Goal: Task Accomplishment & Management: Manage account settings

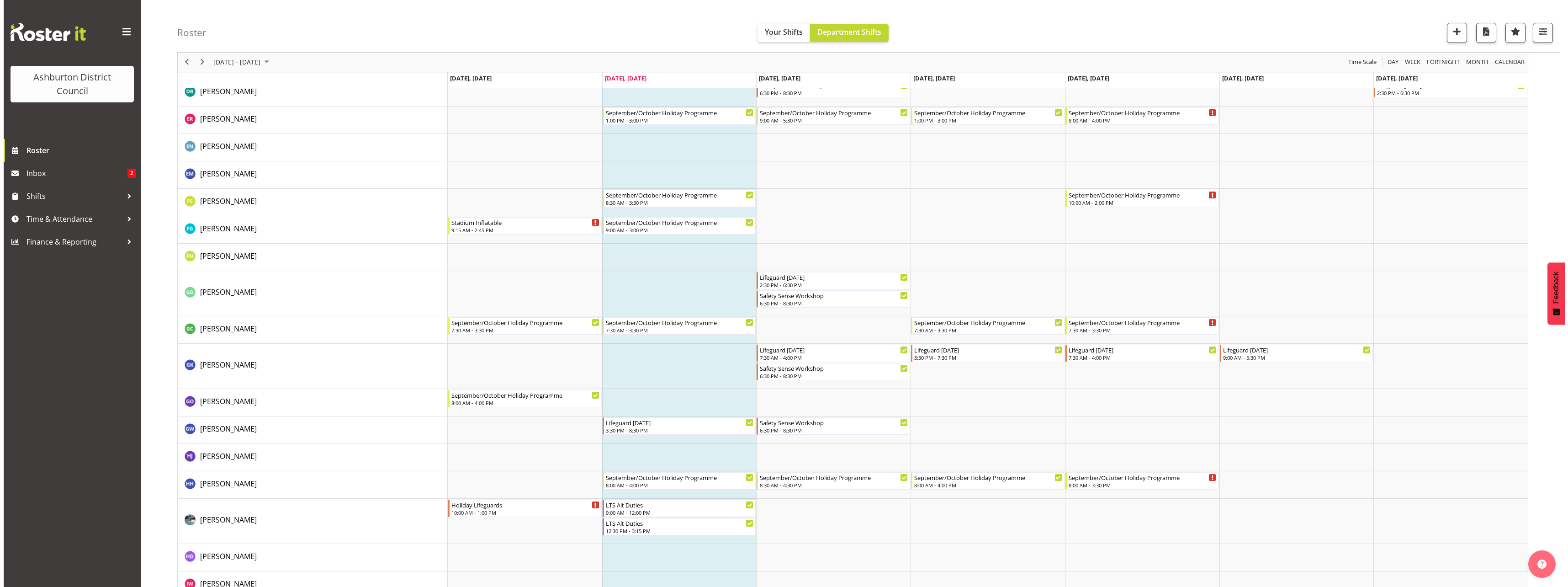
scroll to position [731, 0]
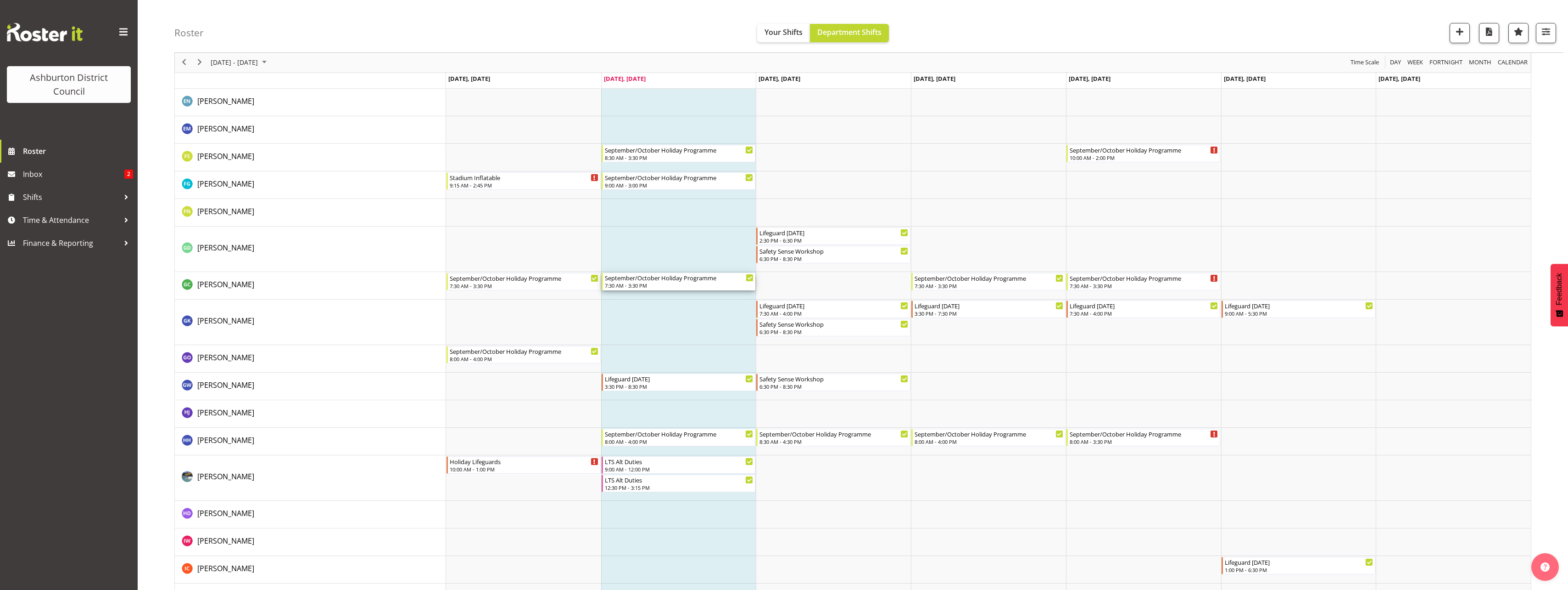
click at [674, 282] on div "7:30 AM - 3:30 PM" at bounding box center [679, 285] width 149 height 7
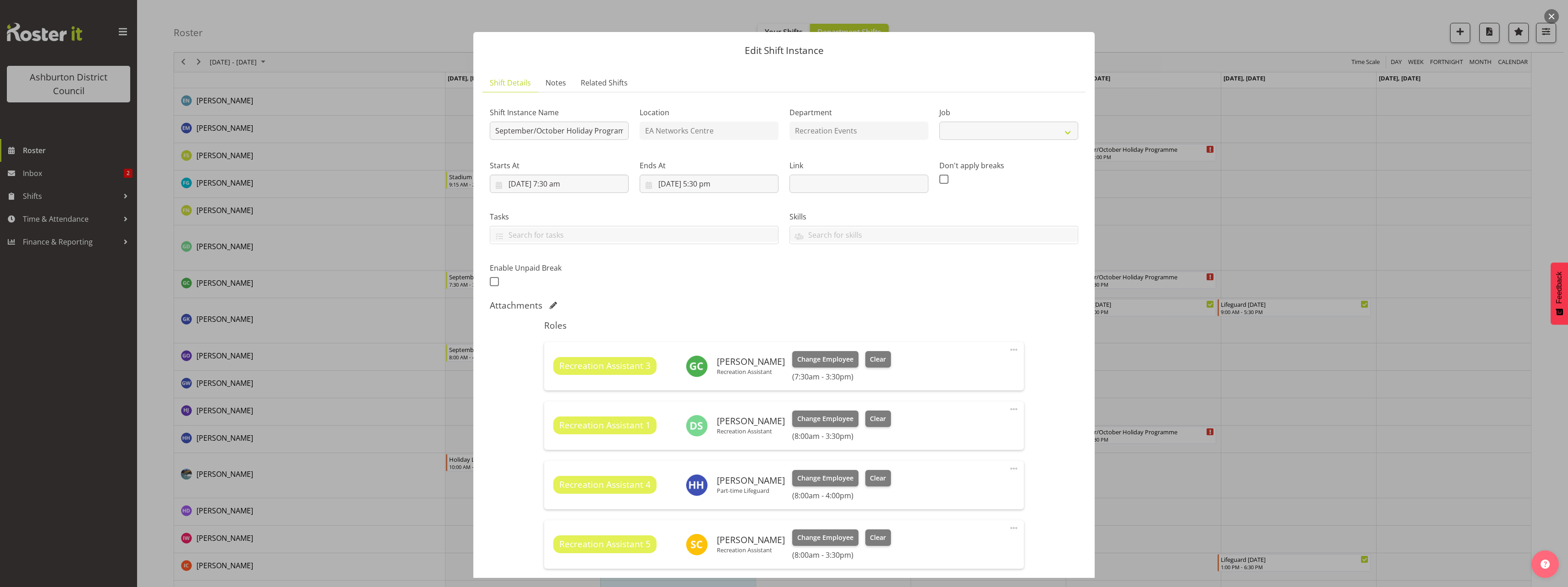
select select "4046"
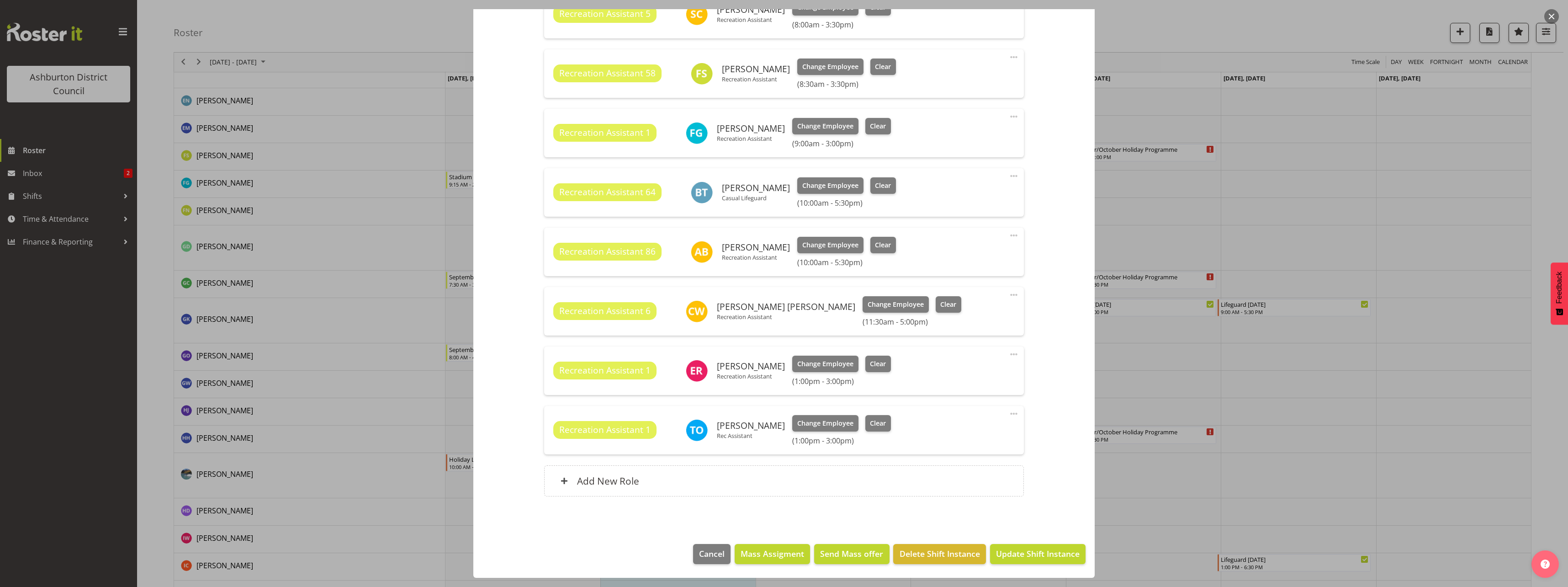
scroll to position [438, 0]
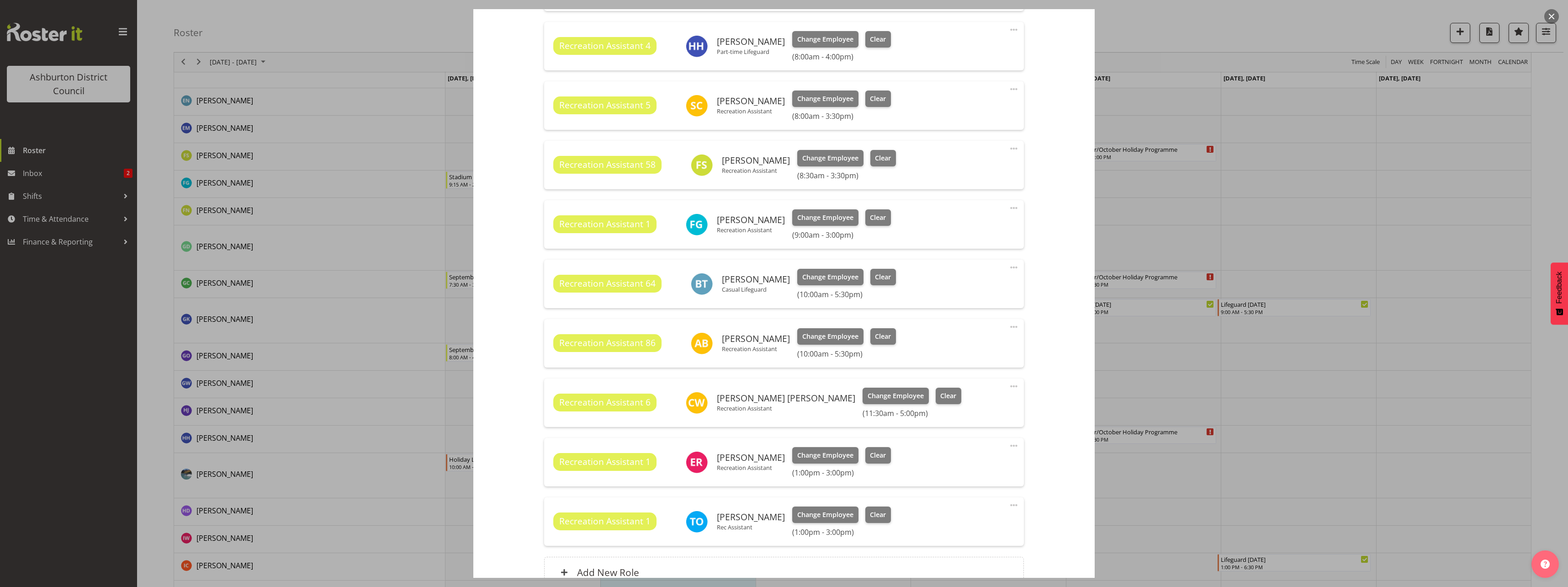
click at [1056, 470] on div "Shift Instance Name September/October Holiday Programme Location EA Networks Ce…" at bounding box center [784, 130] width 588 height 938
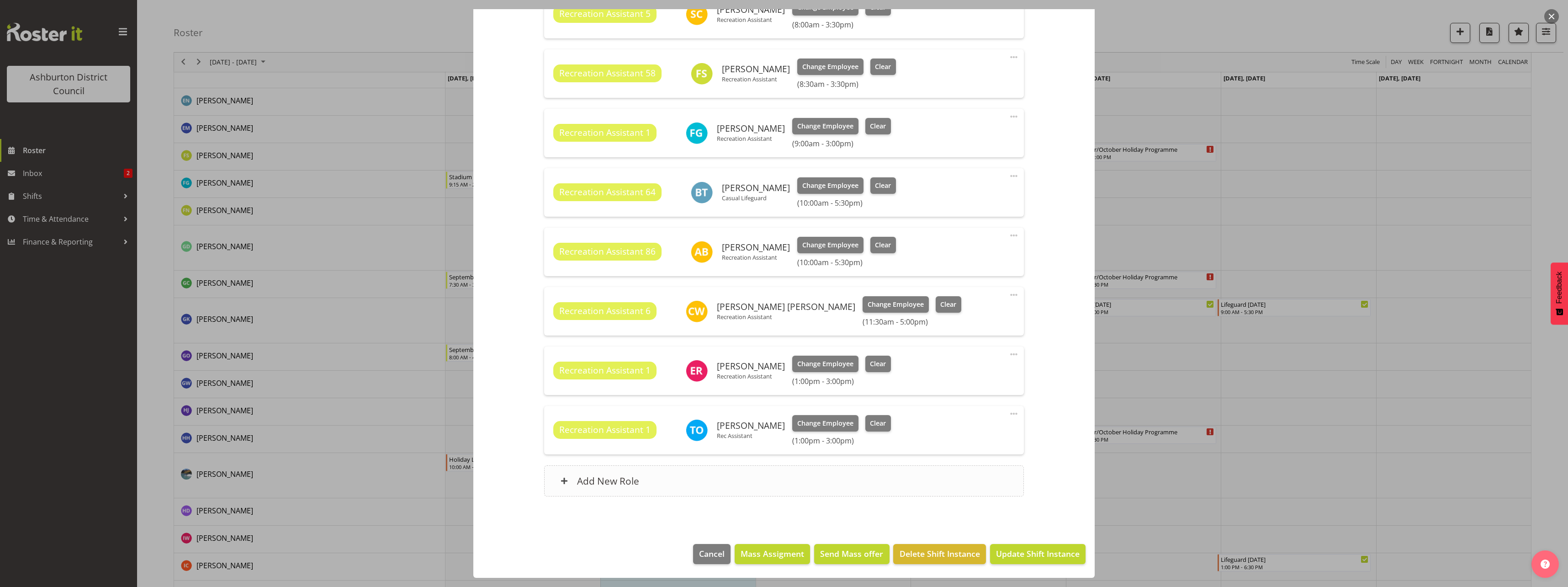
click at [587, 477] on h6 "Add New Role" at bounding box center [608, 481] width 62 height 12
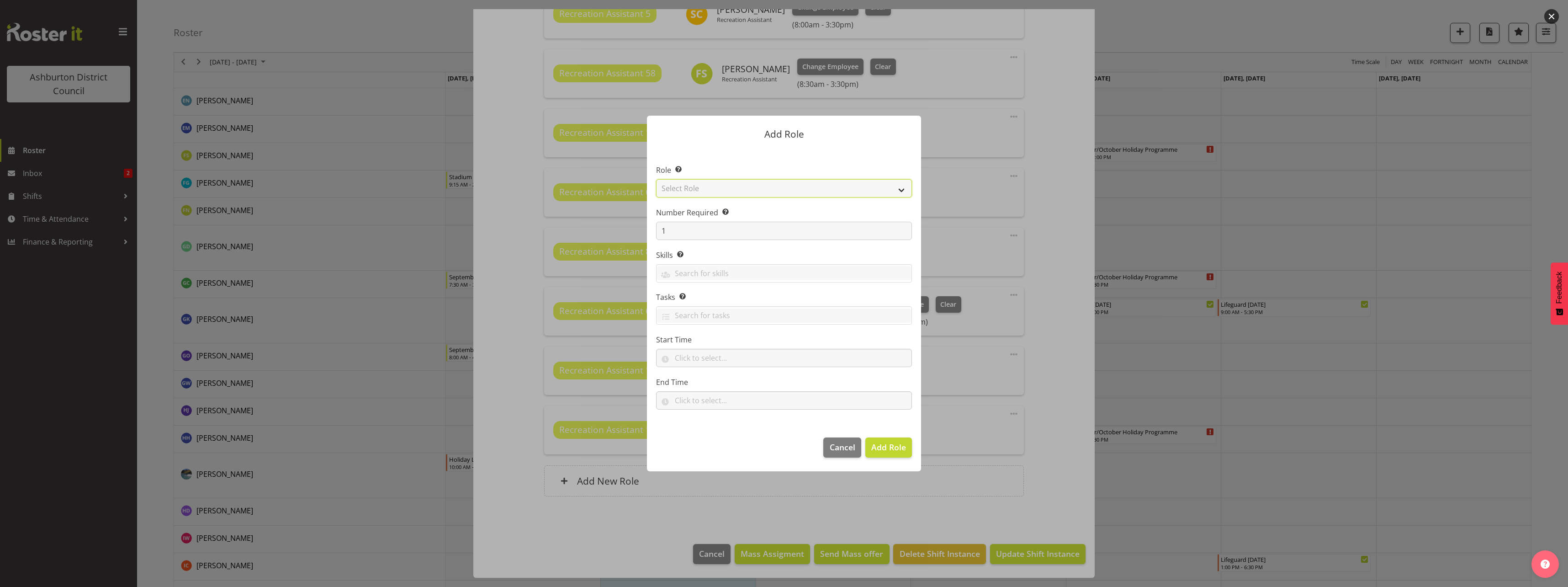
click at [798, 194] on select "Select Role AAGM Deputy Director AAGM Director Archivist Childrens Librarian Co…" at bounding box center [784, 188] width 256 height 18
select select "84"
click at [656, 179] on select "Select Role AAGM Deputy Director AAGM Director Archivist Childrens Librarian Co…" at bounding box center [784, 188] width 256 height 18
click at [745, 359] on input "text" at bounding box center [784, 358] width 256 height 18
click at [716, 381] on select "00 00 01 02 03 04 05 06 07 08 09 10 11 12 13 14 15 16 17 18 19 20 21 22 23" at bounding box center [718, 381] width 21 height 18
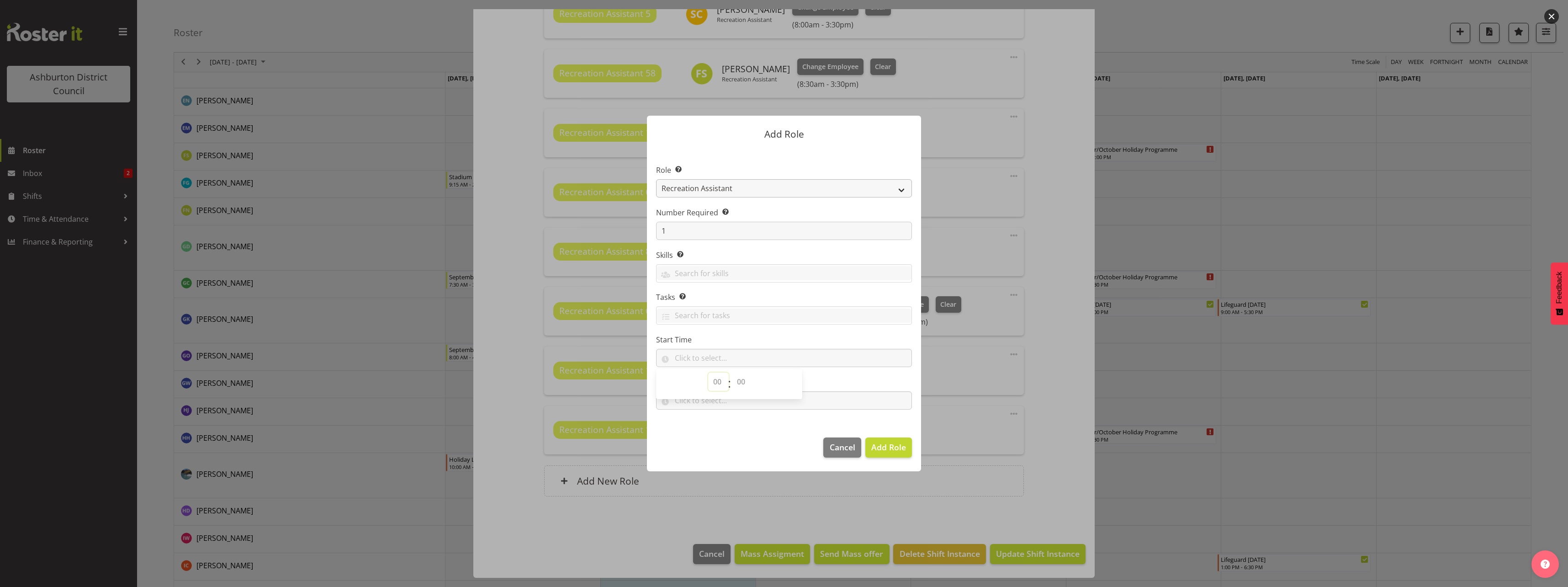
select select "9"
click at [708, 373] on select "00 00 01 02 03 04 05 06 07 08 09 10 11 12 13 14 15 16 17 18 19 20 21 22 23" at bounding box center [718, 381] width 21 height 18
drag, startPoint x: 745, startPoint y: 387, endPoint x: 744, endPoint y: 373, distance: 14.0
click at [745, 387] on select "00 00 01 02 03 04 05 06 07 08 09 10 11 12 13 14 15 16 17 18 19 20 21 22 23 24 2…" at bounding box center [742, 381] width 21 height 18
select select "0"
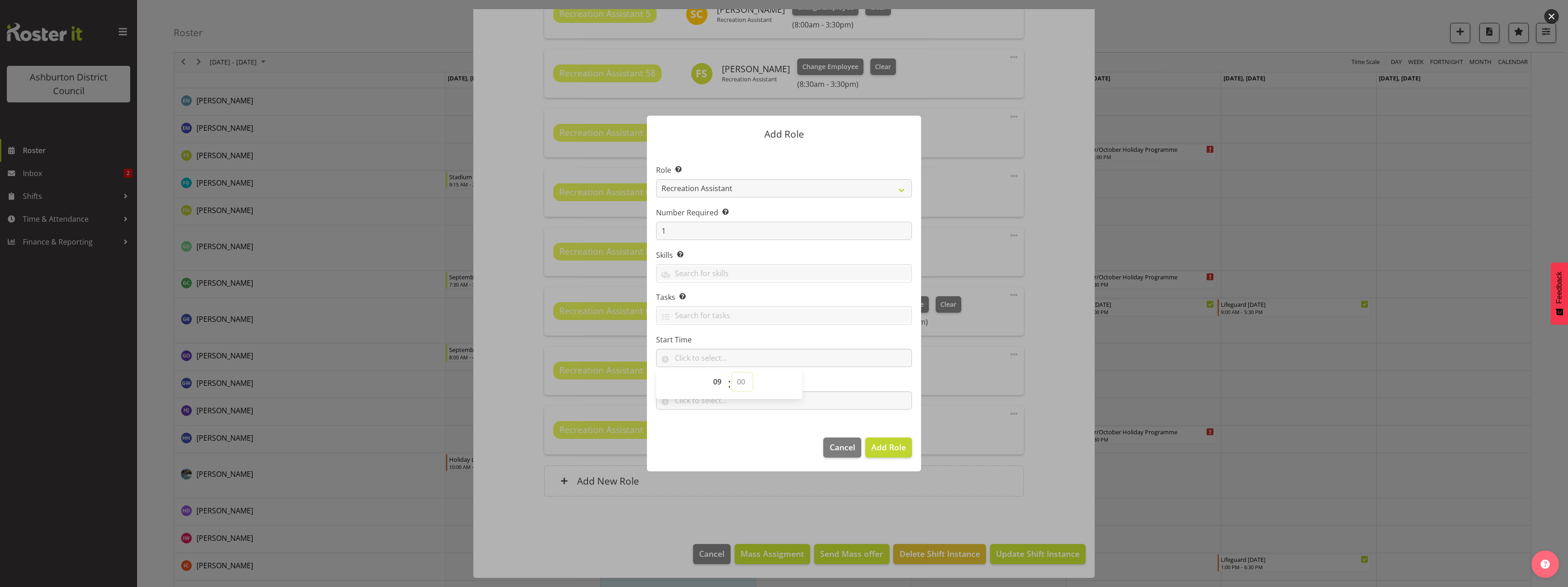
click at [732, 373] on select "00 00 01 02 03 04 05 06 07 08 09 10 11 12 13 14 15 16 17 18 19 20 21 22 23 24 2…" at bounding box center [742, 381] width 21 height 18
type input "09:00"
click at [751, 403] on input "text" at bounding box center [784, 400] width 256 height 18
click at [715, 423] on select "00 00 01 02 03 04 05 06 07 08 09 10 11 12 13 14 15 16 17 18 19 20 21 22 23" at bounding box center [718, 424] width 21 height 18
select select "12"
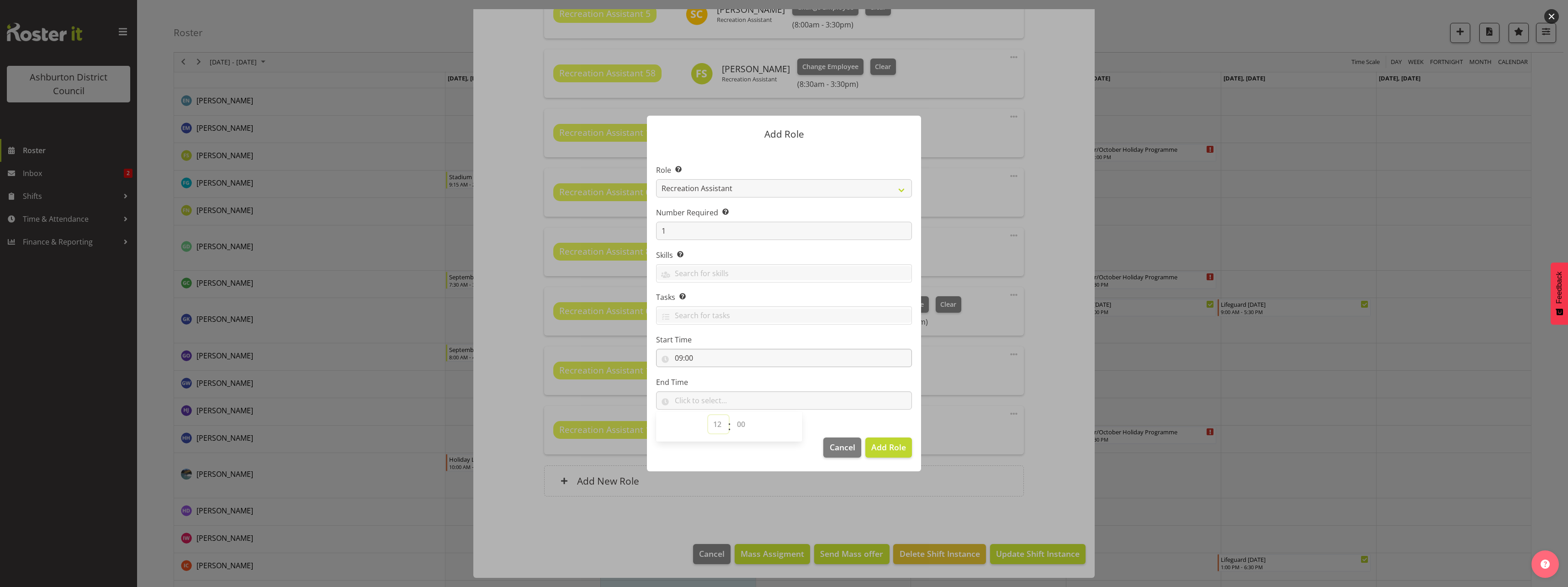
click at [708, 415] on select "00 00 01 02 03 04 05 06 07 08 09 10 11 12 13 14 15 16 17 18 19 20 21 22 23" at bounding box center [718, 424] width 21 height 18
click at [744, 422] on select "00 00 01 02 03 04 05 06 07 08 09 10 11 12 13 14 15 16 17 18 19 20 21 22 23 24 2…" at bounding box center [742, 424] width 21 height 18
select select "0"
click at [732, 415] on select "00 00 01 02 03 04 05 06 07 08 09 10 11 12 13 14 15 16 17 18 19 20 21 22 23 24 2…" at bounding box center [742, 424] width 21 height 18
type input "12:00"
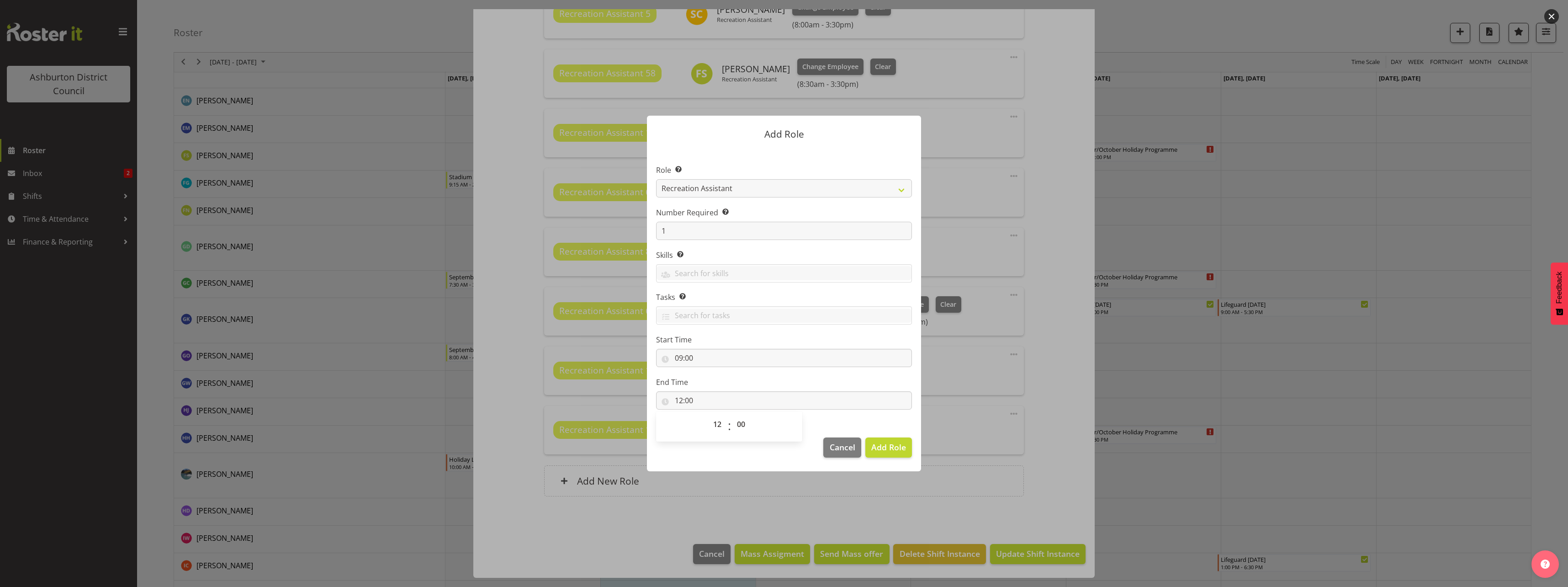
click at [858, 422] on section "Role Select the role you wish to add to the shift. AAGM Deputy Director AAGM Di…" at bounding box center [784, 288] width 274 height 280
click at [886, 446] on span "Add Role" at bounding box center [889, 447] width 35 height 11
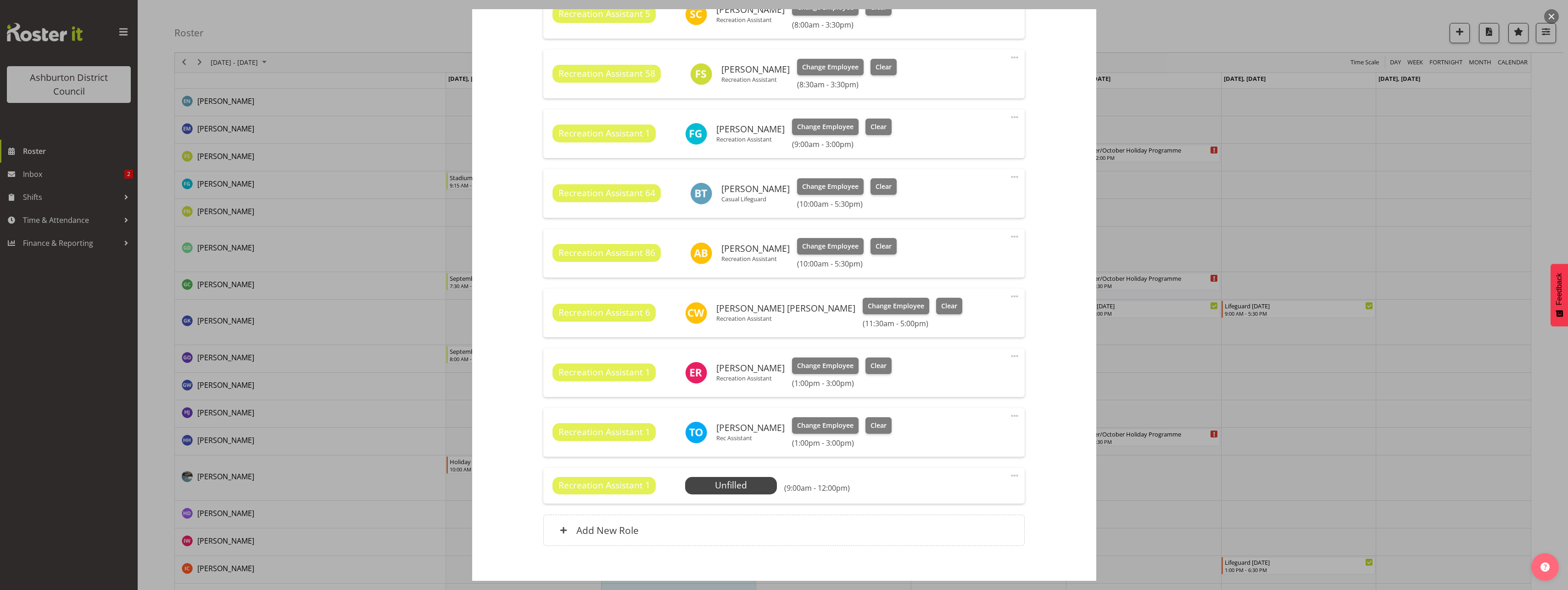
click at [739, 495] on div "Recreation Assistant 1 Unfilled Select Employee (9:00am - 12:00pm) Edit Cover R…" at bounding box center [784, 485] width 481 height 36
click at [737, 487] on span "Select Employee" at bounding box center [731, 485] width 68 height 14
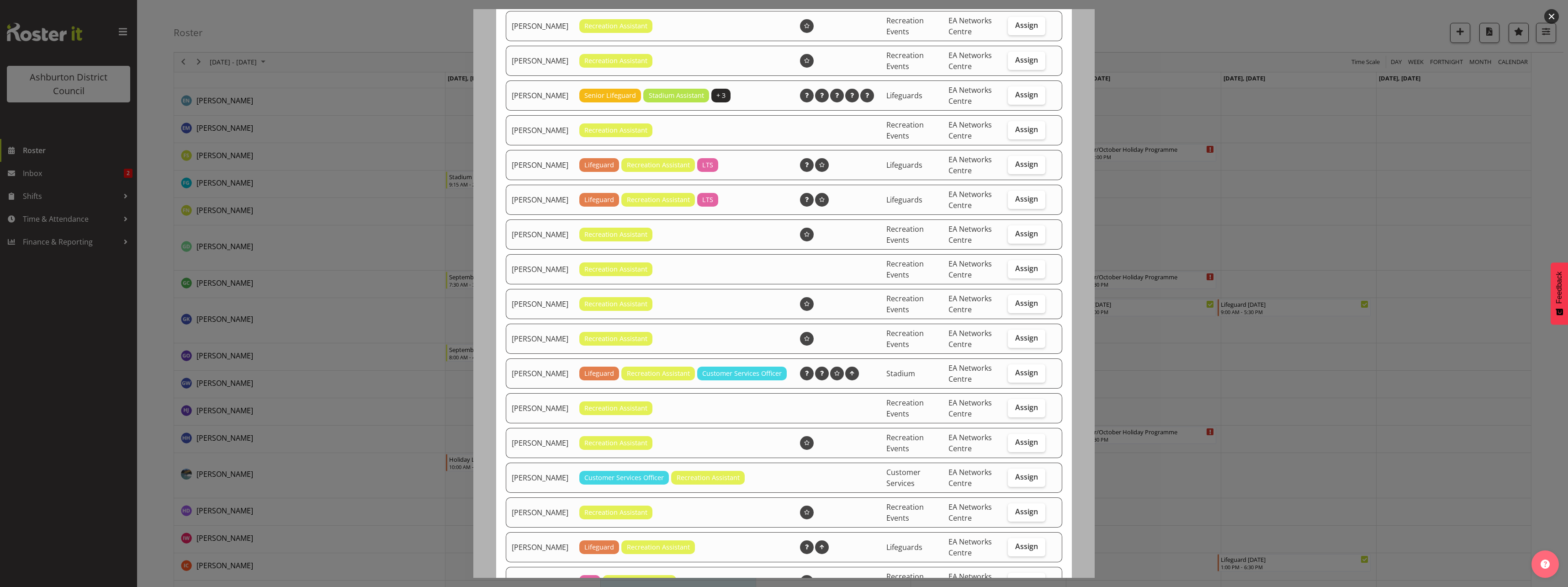
scroll to position [137, 0]
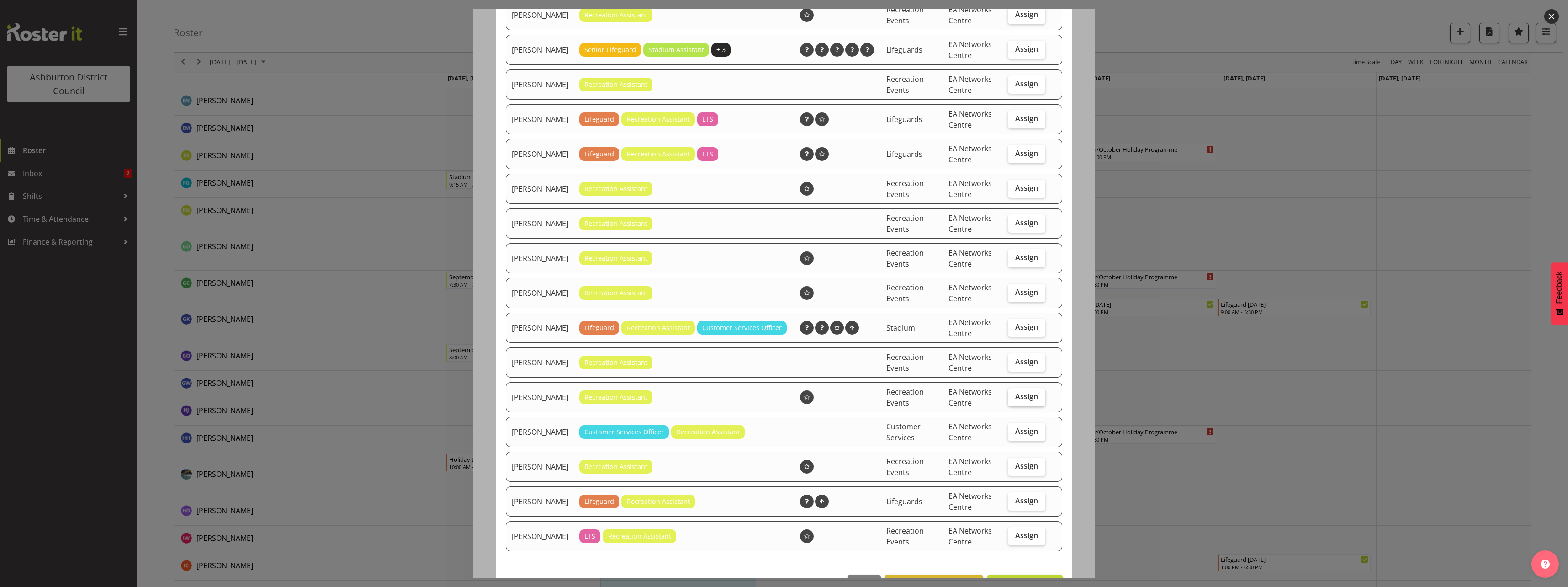
click at [1015, 401] on span "Assign" at bounding box center [1026, 396] width 23 height 9
click at [1014, 399] on input "Assign" at bounding box center [1010, 396] width 6 height 6
checkbox input "true"
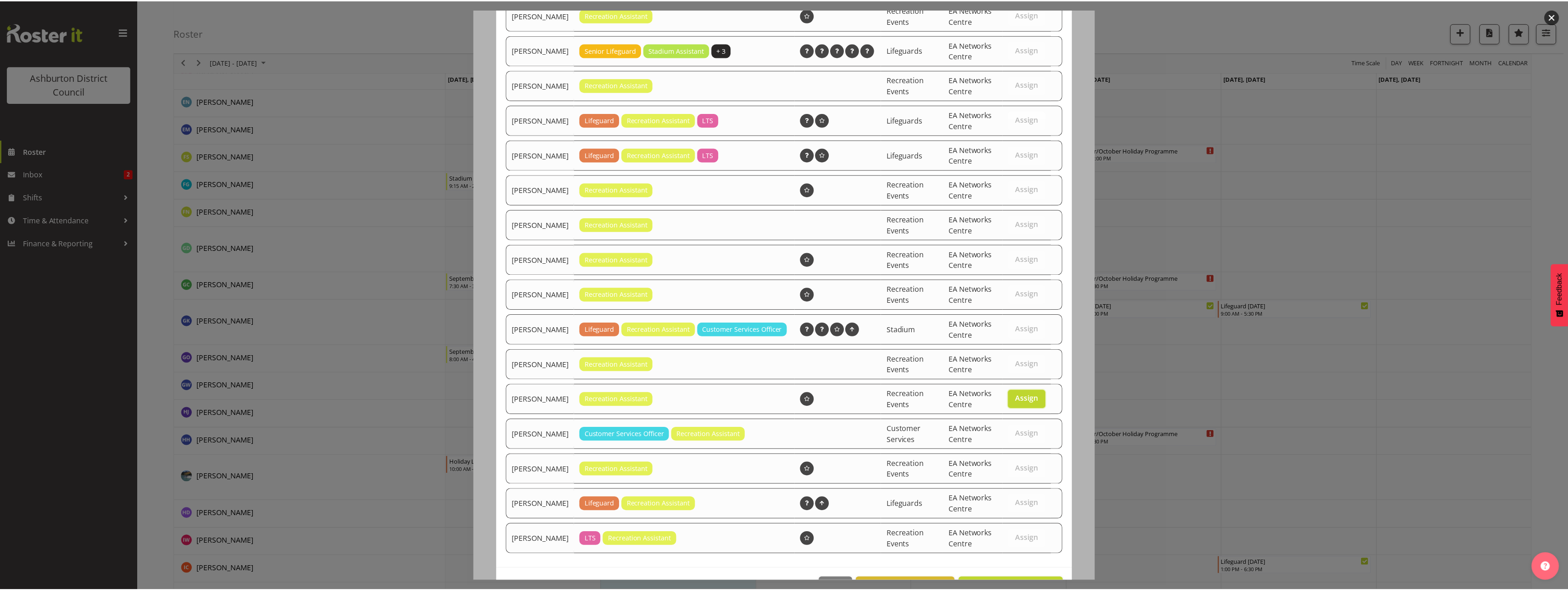
scroll to position [179, 0]
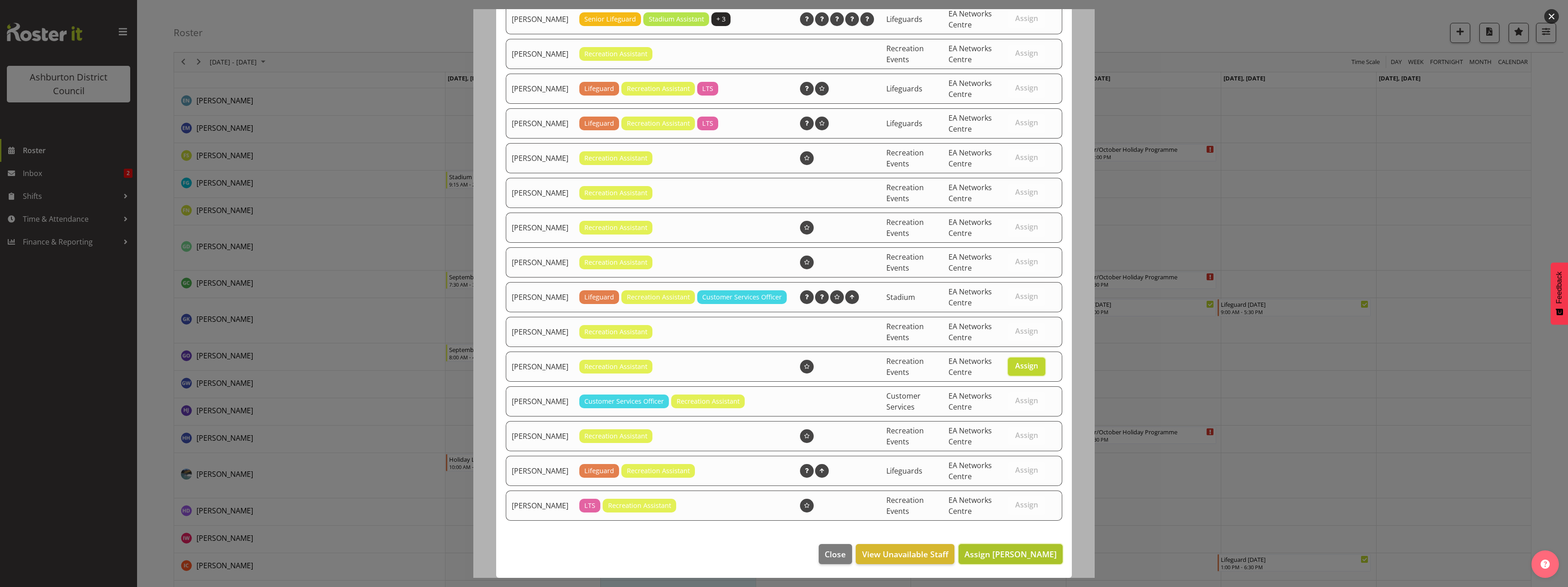
click at [1023, 555] on span "Assign [PERSON_NAME]" at bounding box center [1010, 554] width 92 height 11
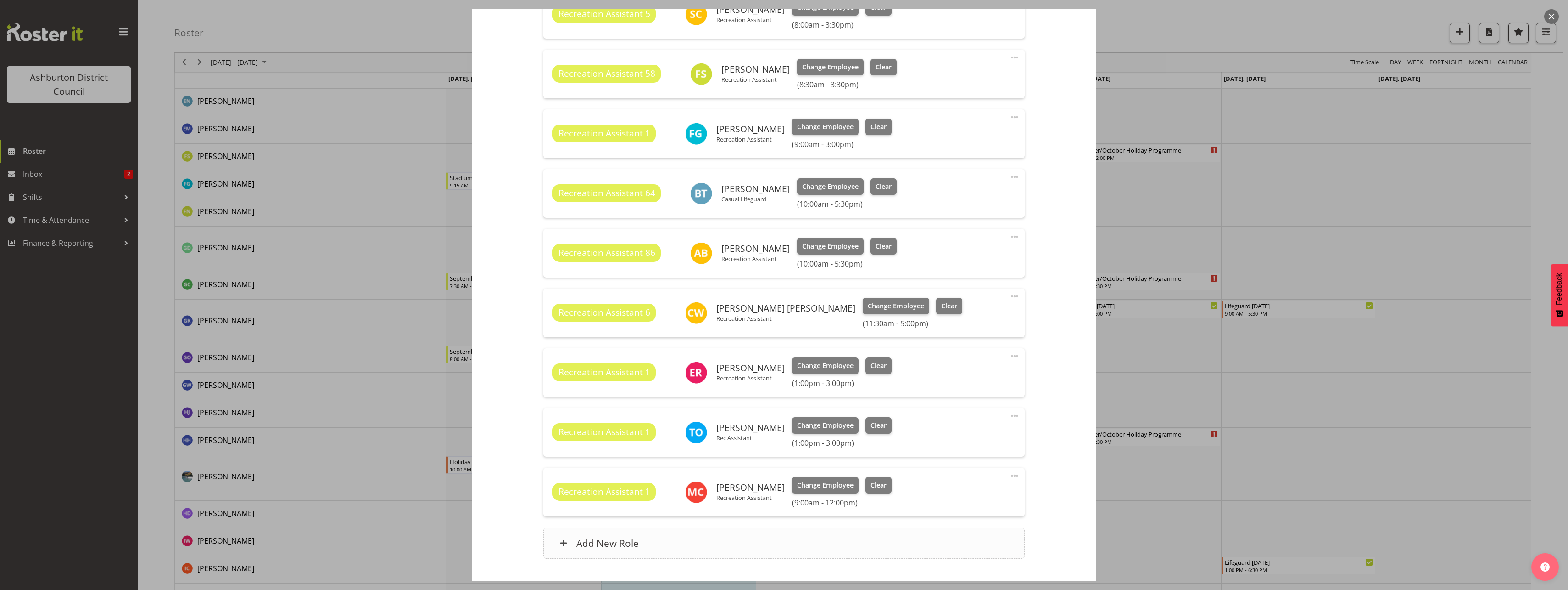
scroll to position [593, 0]
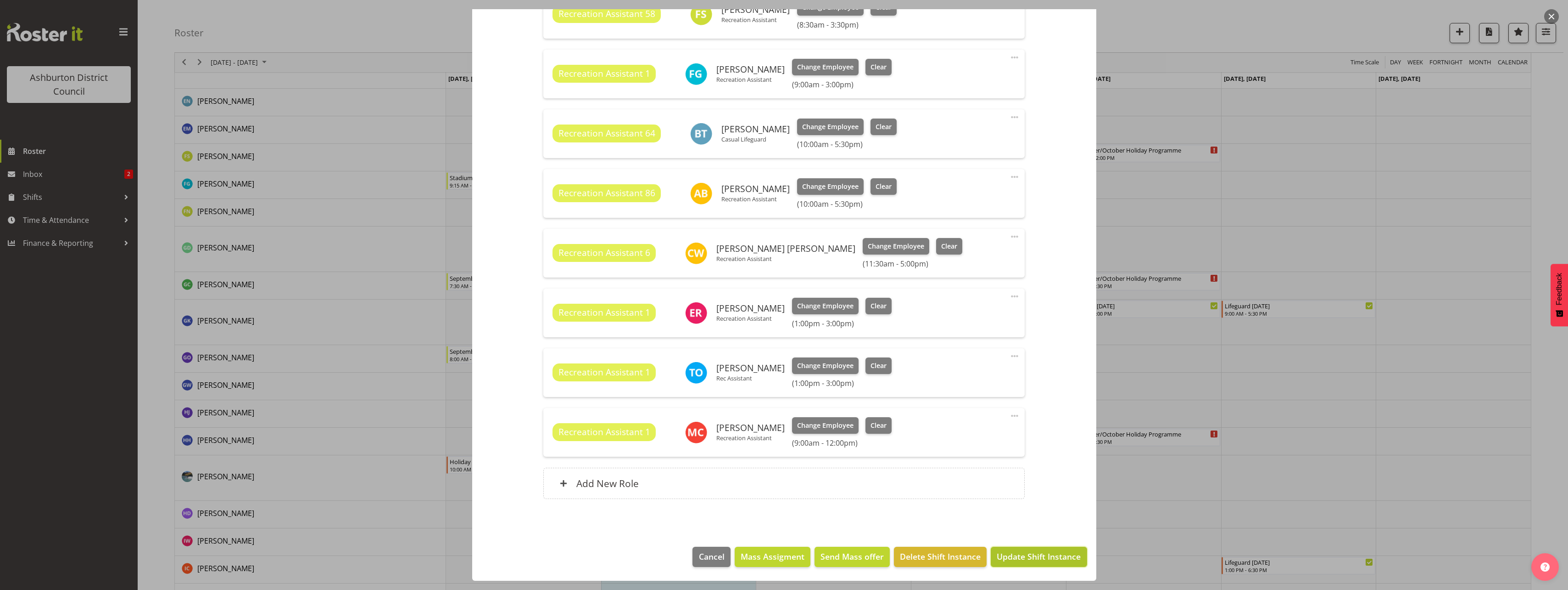
click at [1012, 553] on span "Update Shift Instance" at bounding box center [1039, 556] width 84 height 12
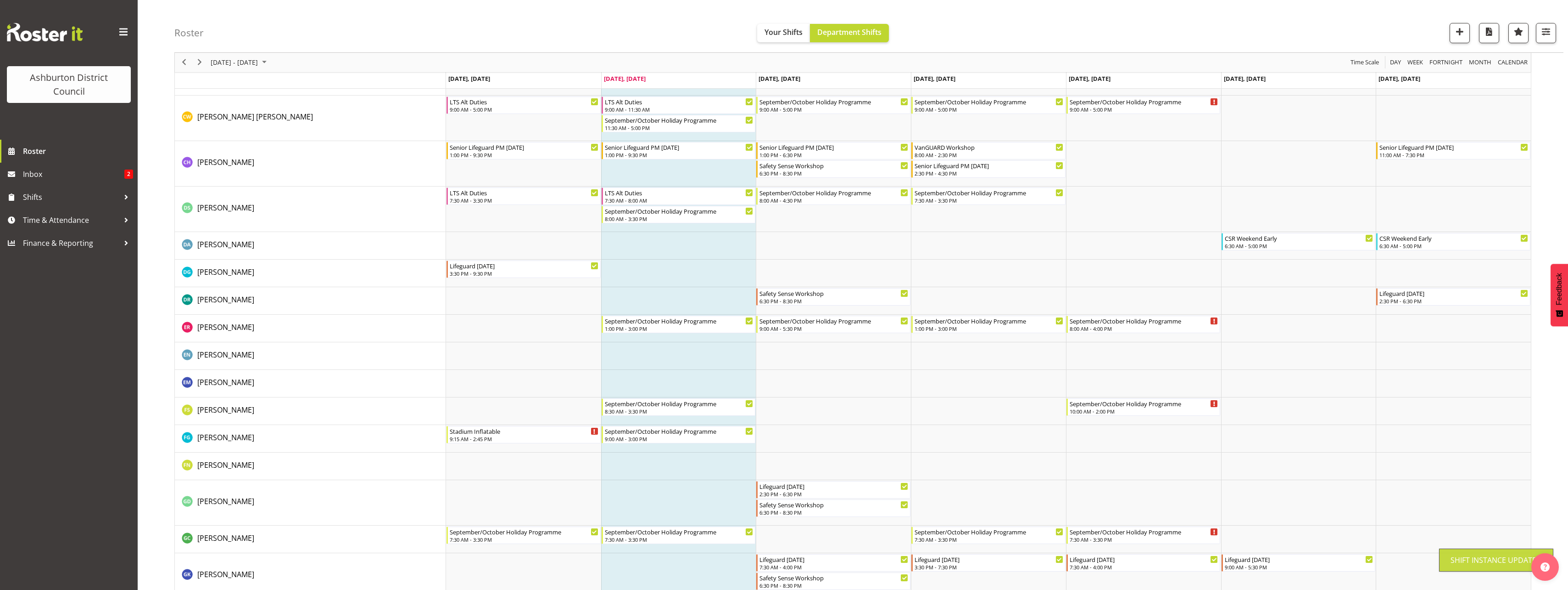
scroll to position [735, 0]
